Goal: Task Accomplishment & Management: Use online tool/utility

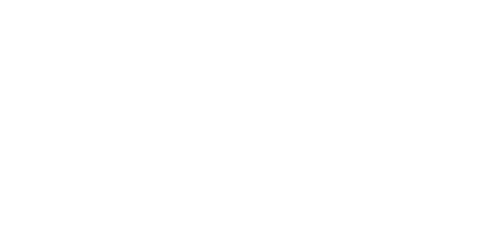
type input "[EMAIL_ADDRESS][PERSON_NAME][DOMAIN_NAME]"
click at [0, 0] on input "Sign In" at bounding box center [0, 0] width 0 height 0
